Goal: Book appointment/travel/reservation

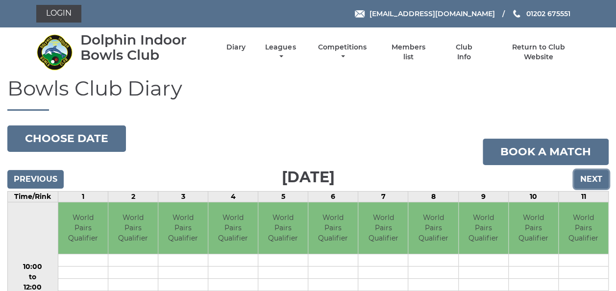
click at [599, 176] on input "Next" at bounding box center [591, 179] width 35 height 19
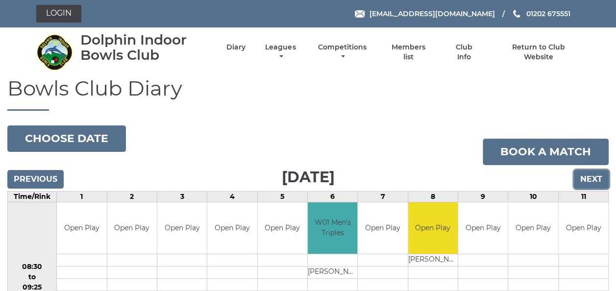
click at [599, 176] on input "Next" at bounding box center [591, 179] width 35 height 19
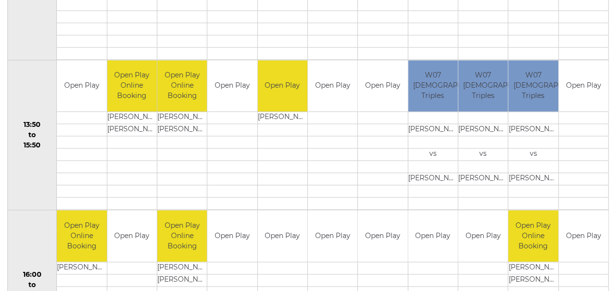
scroll to position [539, 0]
